Goal: Task Accomplishment & Management: Complete application form

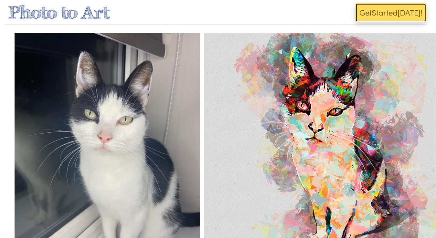
click at [408, 10] on button "Get Start ed [DATE]!" at bounding box center [391, 12] width 71 height 19
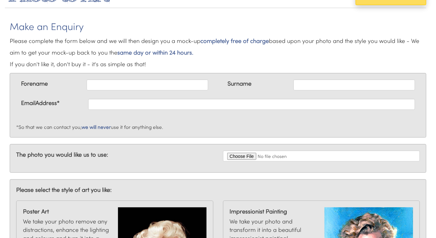
scroll to position [32, 0]
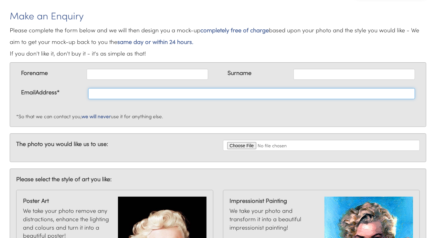
click at [160, 95] on input "text" at bounding box center [251, 93] width 327 height 11
type input "[DOMAIN_NAME][EMAIL_ADDRESS][DOMAIN_NAME]"
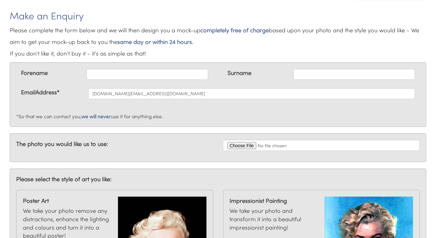
type input "[PERSON_NAME]"
type input "Manzanilla"
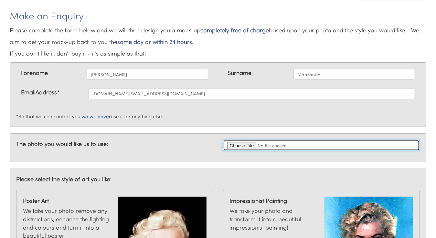
click at [241, 143] on input "file" at bounding box center [321, 145] width 197 height 11
type input "C:\fakepath\[PERSON_NAME]'s.png"
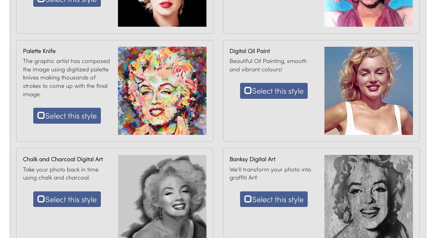
scroll to position [162, 0]
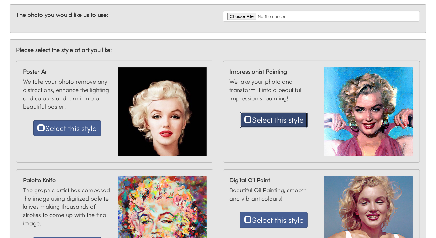
click at [274, 121] on button "Select this style" at bounding box center [274, 120] width 68 height 16
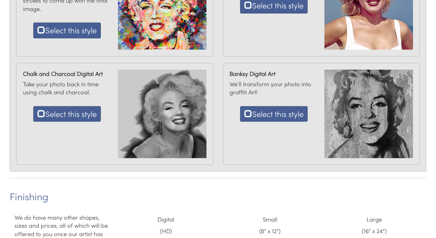
scroll to position [371, 0]
